Goal: Information Seeking & Learning: Learn about a topic

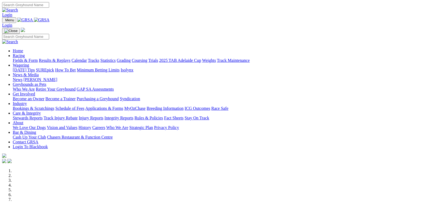
select select "WA"
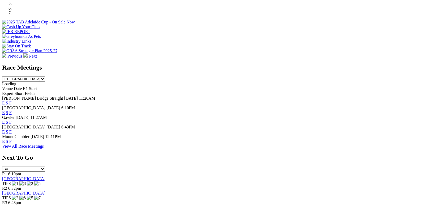
click at [45, 76] on select "South Australia New South Wales Northern Territory Queensland Tasmania Victoria…" at bounding box center [23, 78] width 43 height 5
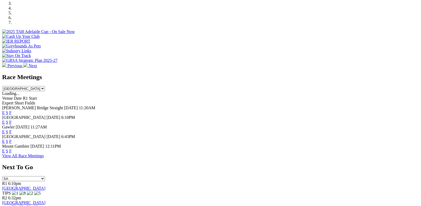
scroll to position [213, 0]
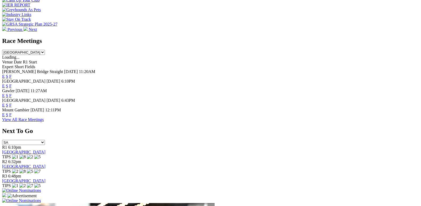
click at [44, 121] on link "View All Race Meetings" at bounding box center [23, 119] width 42 height 5
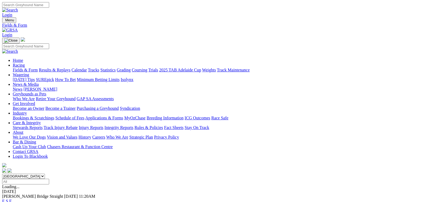
click at [45, 173] on select "South Australia New South Wales Northern Territory Queensland Tasmania Victoria…" at bounding box center [23, 175] width 43 height 5
select select "WA"
click at [44, 173] on select "South Australia New South Wales Northern Territory Queensland Tasmania Victoria…" at bounding box center [23, 175] width 43 height 5
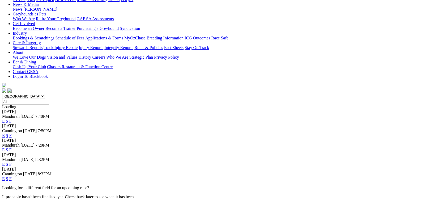
scroll to position [106, 0]
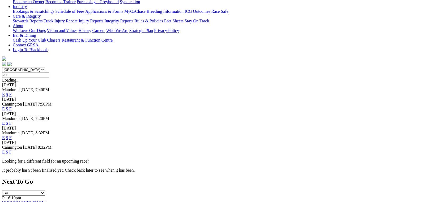
click at [12, 135] on link "F" at bounding box center [10, 137] width 2 height 5
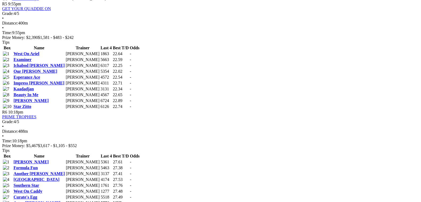
scroll to position [638, 0]
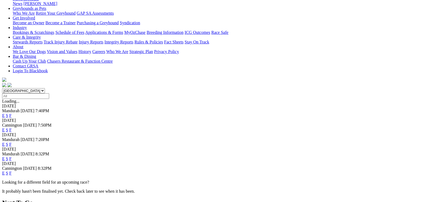
scroll to position [106, 0]
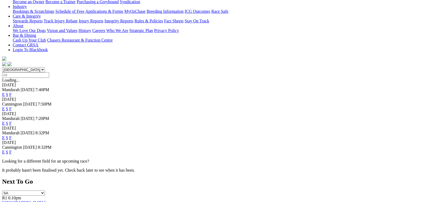
click at [12, 149] on link "F" at bounding box center [10, 151] width 2 height 5
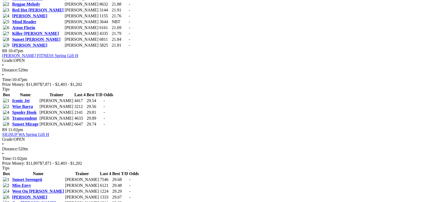
scroll to position [1018, 0]
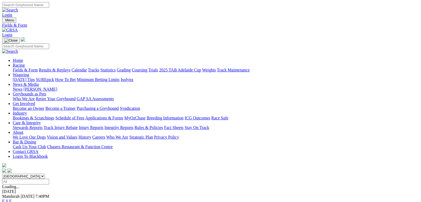
click at [45, 173] on select "South Australia New South Wales Northern Territory Queensland Tasmania Victoria…" at bounding box center [23, 175] width 43 height 5
select select "NSW"
click at [44, 173] on select "South Australia New South Wales Northern Territory Queensland Tasmania Victoria…" at bounding box center [23, 175] width 43 height 5
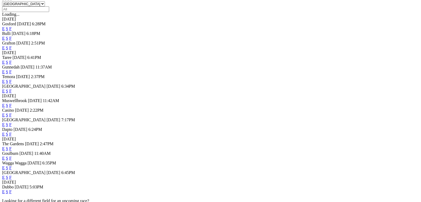
scroll to position [186, 0]
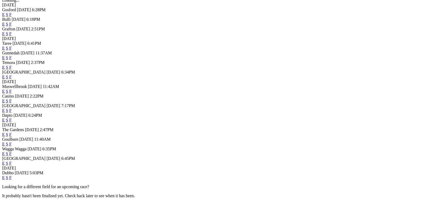
click at [12, 122] on link "F" at bounding box center [10, 120] width 2 height 5
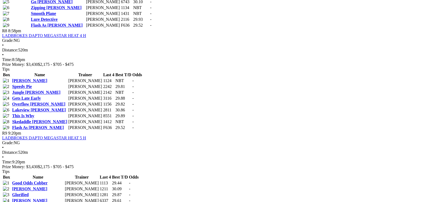
scroll to position [957, 0]
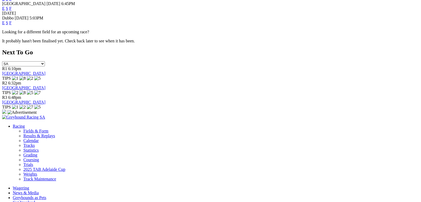
scroll to position [346, 0]
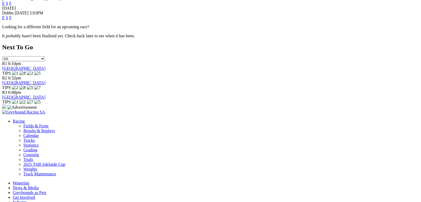
click at [12, 20] on link "F" at bounding box center [10, 17] width 2 height 5
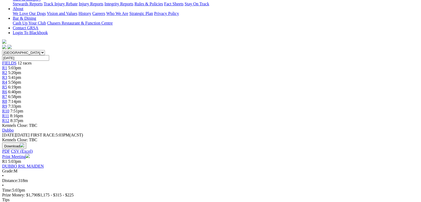
scroll to position [133, 0]
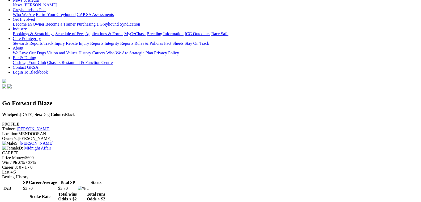
scroll to position [106, 0]
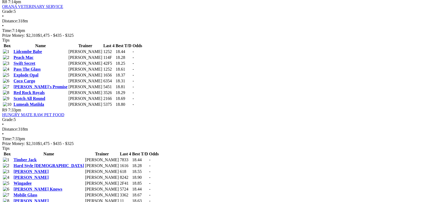
scroll to position [984, 0]
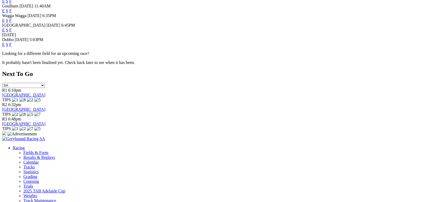
scroll to position [292, 0]
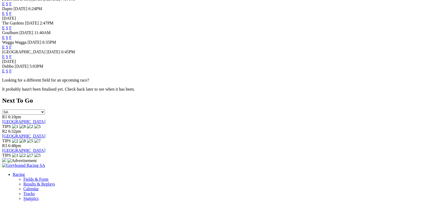
click at [12, 59] on link "F" at bounding box center [10, 56] width 2 height 5
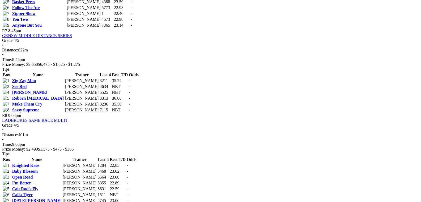
scroll to position [877, 0]
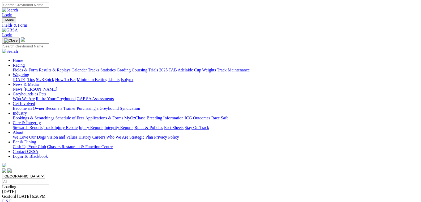
click at [45, 173] on select "[GEOGRAPHIC_DATA] [GEOGRAPHIC_DATA] [GEOGRAPHIC_DATA] [GEOGRAPHIC_DATA] [GEOGRA…" at bounding box center [23, 175] width 43 height 5
select select "WA"
click at [44, 173] on select "[GEOGRAPHIC_DATA] [GEOGRAPHIC_DATA] [GEOGRAPHIC_DATA] [GEOGRAPHIC_DATA] [GEOGRA…" at bounding box center [23, 175] width 43 height 5
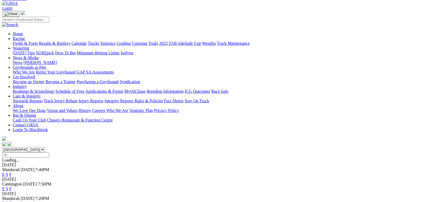
click at [12, 186] on link "F" at bounding box center [10, 188] width 2 height 5
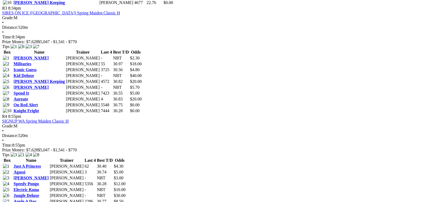
scroll to position [425, 0]
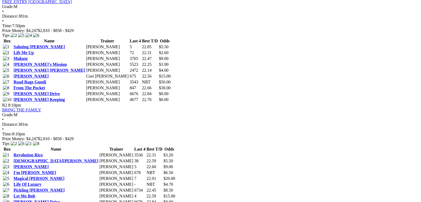
scroll to position [292, 0]
